Goal: Communication & Community: Share content

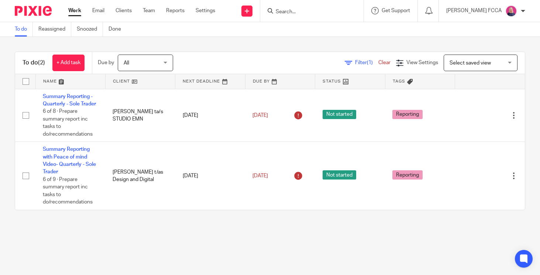
click at [298, 11] on input "Search" at bounding box center [308, 12] width 66 height 7
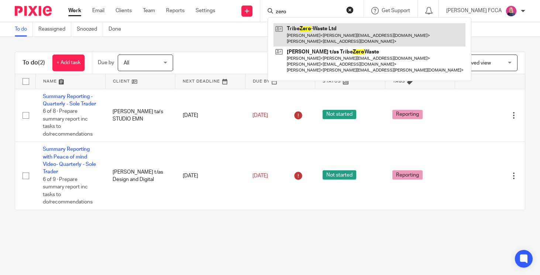
type input "zero"
click at [304, 33] on link at bounding box center [369, 34] width 192 height 23
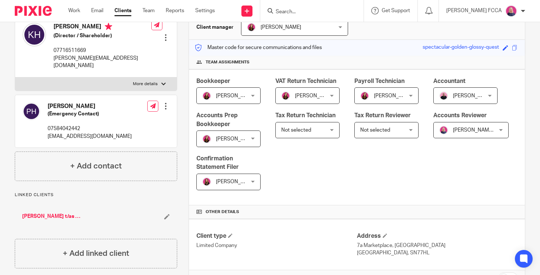
scroll to position [87, 0]
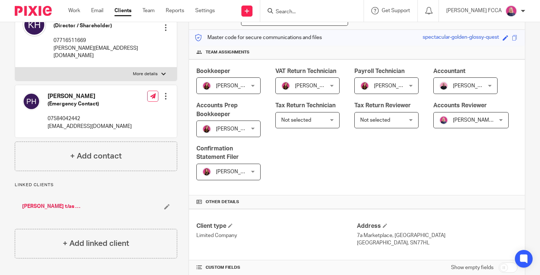
click at [40, 203] on link "[PERSON_NAME] t/as Tribe Zero Waste" at bounding box center [51, 206] width 59 height 7
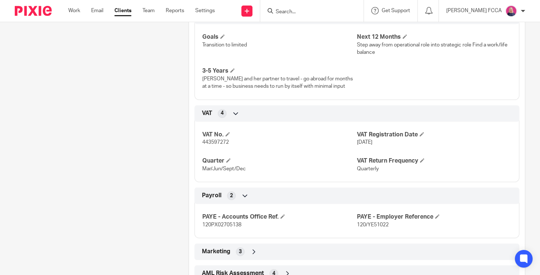
scroll to position [496, 0]
drag, startPoint x: 230, startPoint y: 149, endPoint x: 203, endPoint y: 149, distance: 26.9
click at [203, 145] on p "443597272" at bounding box center [279, 141] width 155 height 7
copy span "443597272"
click at [23, 10] on img at bounding box center [33, 11] width 37 height 10
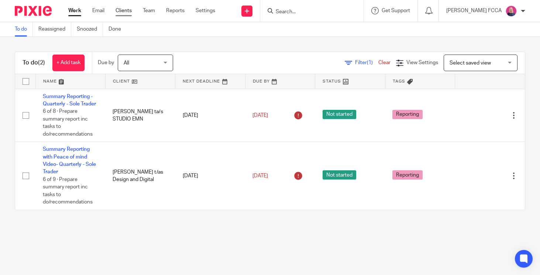
click at [122, 11] on link "Clients" at bounding box center [123, 10] width 16 height 7
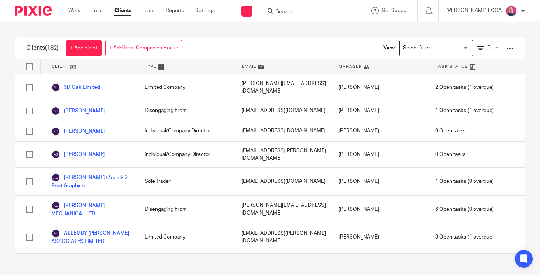
click at [453, 49] on input "Search for option" at bounding box center [434, 48] width 68 height 13
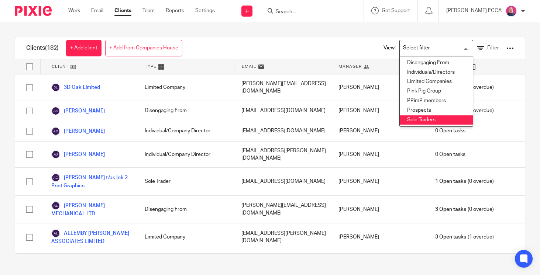
click at [417, 118] on li "Sole Traders" at bounding box center [435, 120] width 73 height 10
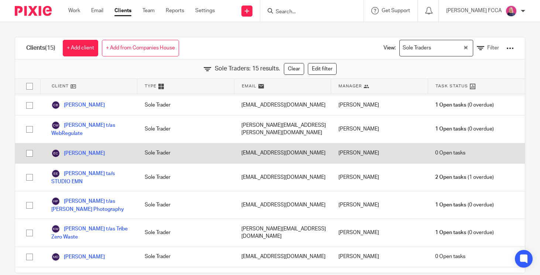
scroll to position [30, 0]
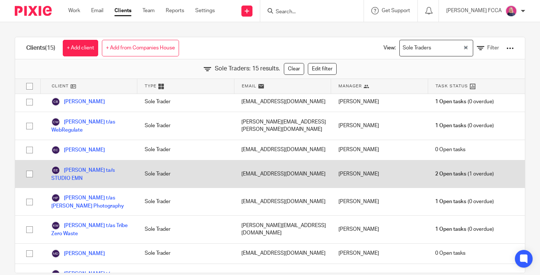
click at [30, 174] on input "checkbox" at bounding box center [29, 174] width 14 height 14
checkbox input "true"
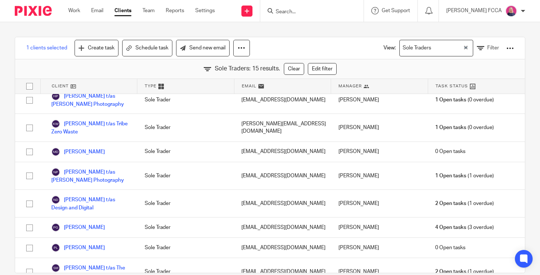
scroll to position [138, 0]
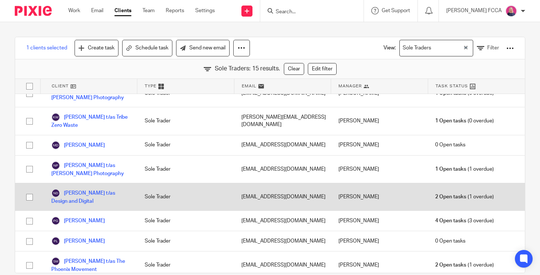
click at [30, 197] on input "checkbox" at bounding box center [29, 197] width 14 height 14
checkbox input "true"
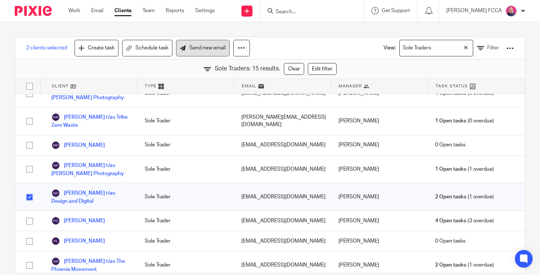
click at [197, 49] on link "Send new email" at bounding box center [202, 48] width 53 height 17
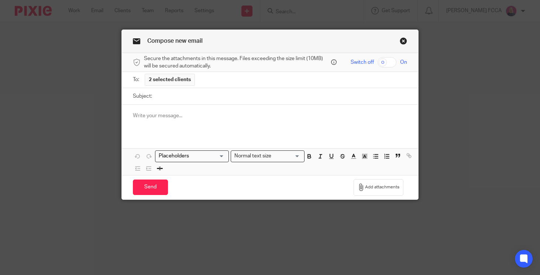
click at [177, 96] on input "Subject:" at bounding box center [281, 96] width 251 height 17
type input "Quarterly Summary Reports - Technical Issues"
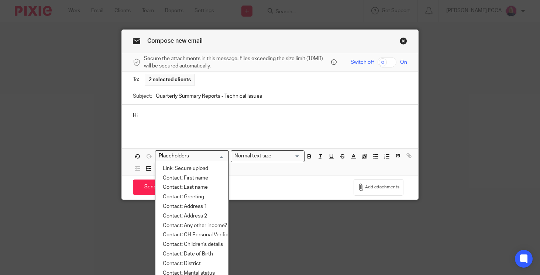
click at [211, 155] on input "Search for option" at bounding box center [190, 156] width 68 height 8
click at [202, 178] on li "Contact: First name" at bounding box center [191, 179] width 73 height 10
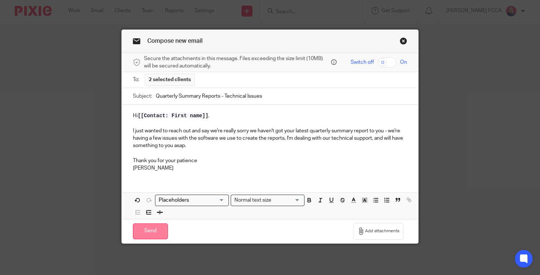
click at [153, 231] on input "Send" at bounding box center [150, 231] width 35 height 16
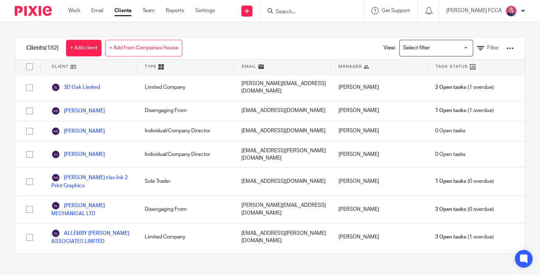
click at [35, 9] on img at bounding box center [33, 11] width 37 height 10
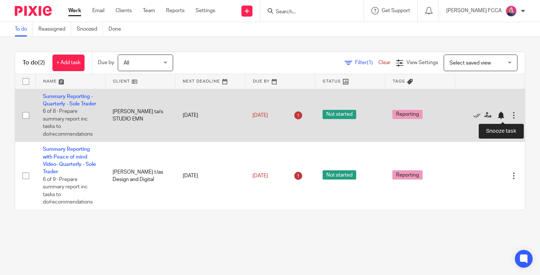
click at [500, 115] on div at bounding box center [500, 115] width 7 height 7
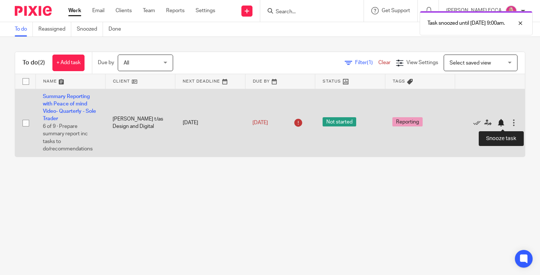
click at [500, 124] on div at bounding box center [500, 122] width 7 height 7
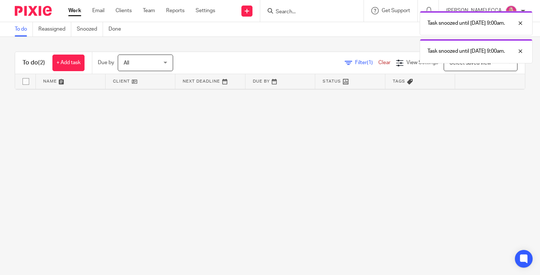
click at [34, 11] on img at bounding box center [33, 11] width 37 height 10
